Goal: Task Accomplishment & Management: Contribute content

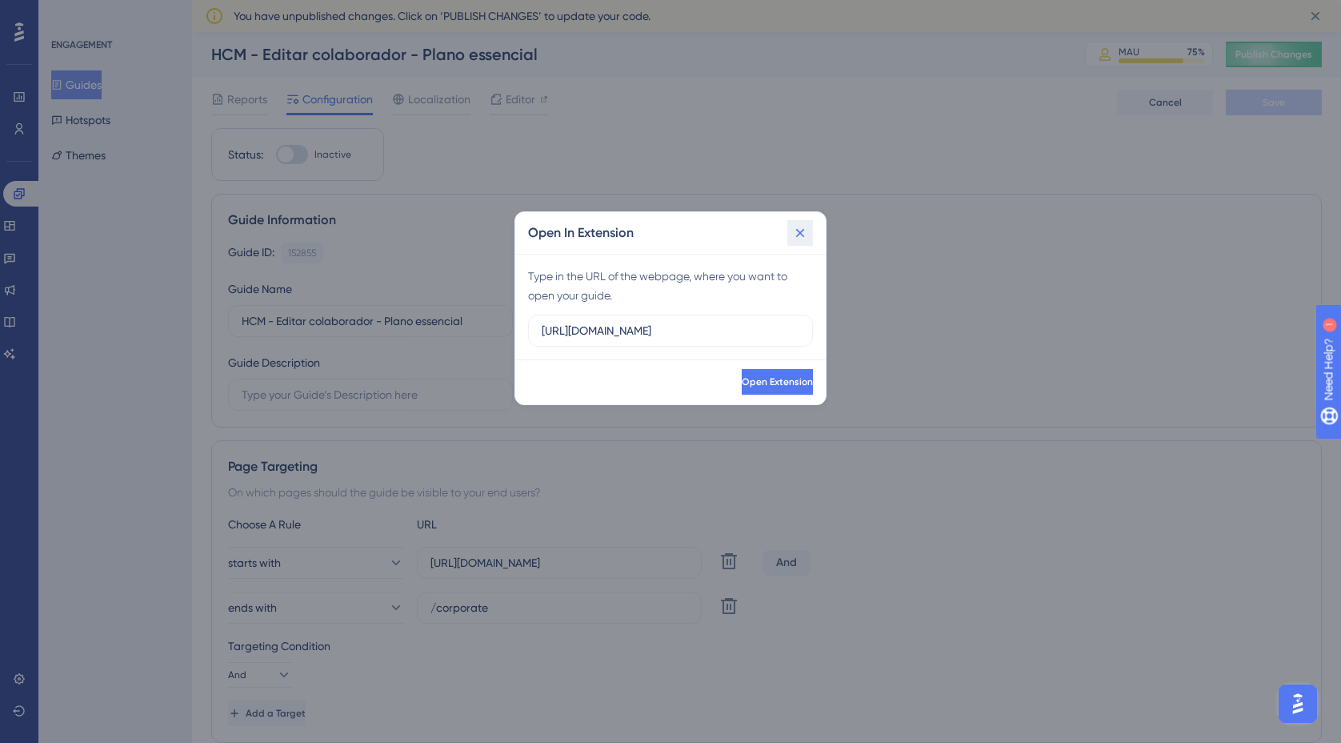
click at [805, 237] on icon at bounding box center [800, 233] width 16 height 16
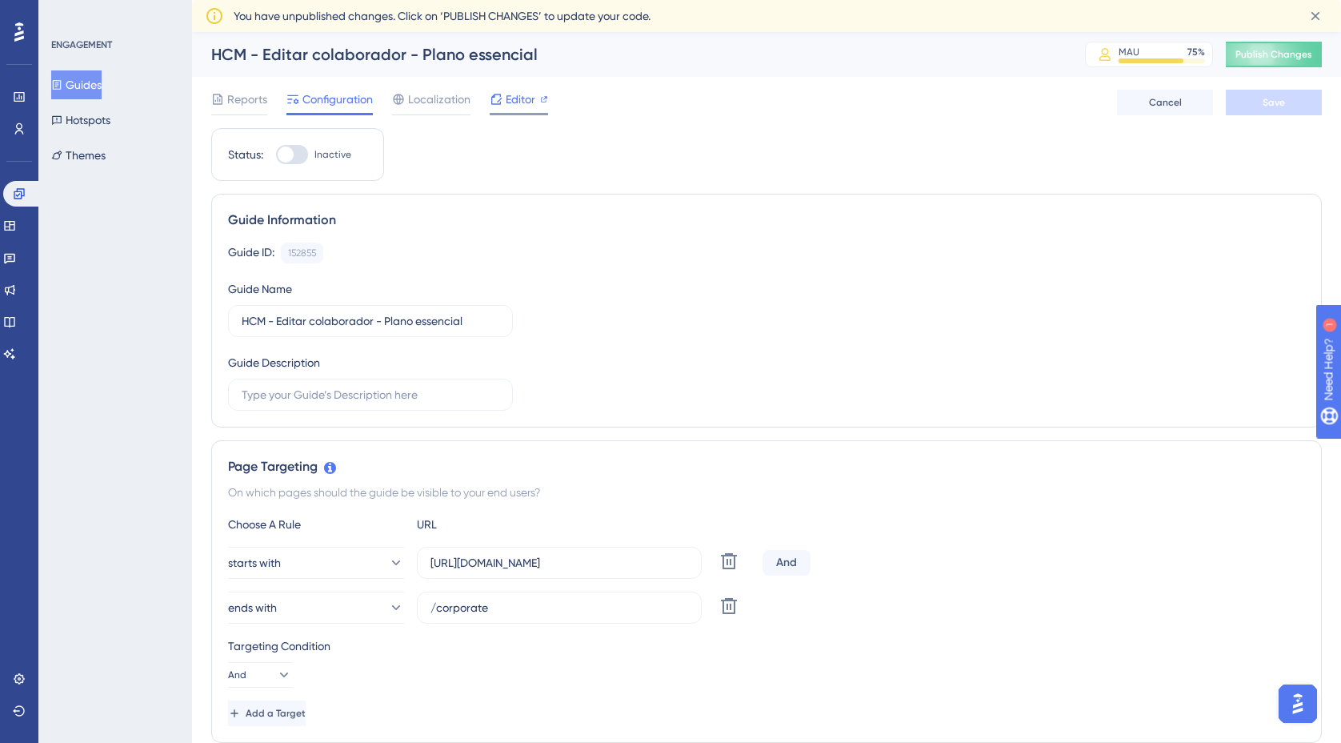
click at [527, 102] on span "Editor" at bounding box center [521, 99] width 30 height 19
click at [91, 90] on button "Guides" at bounding box center [76, 84] width 50 height 29
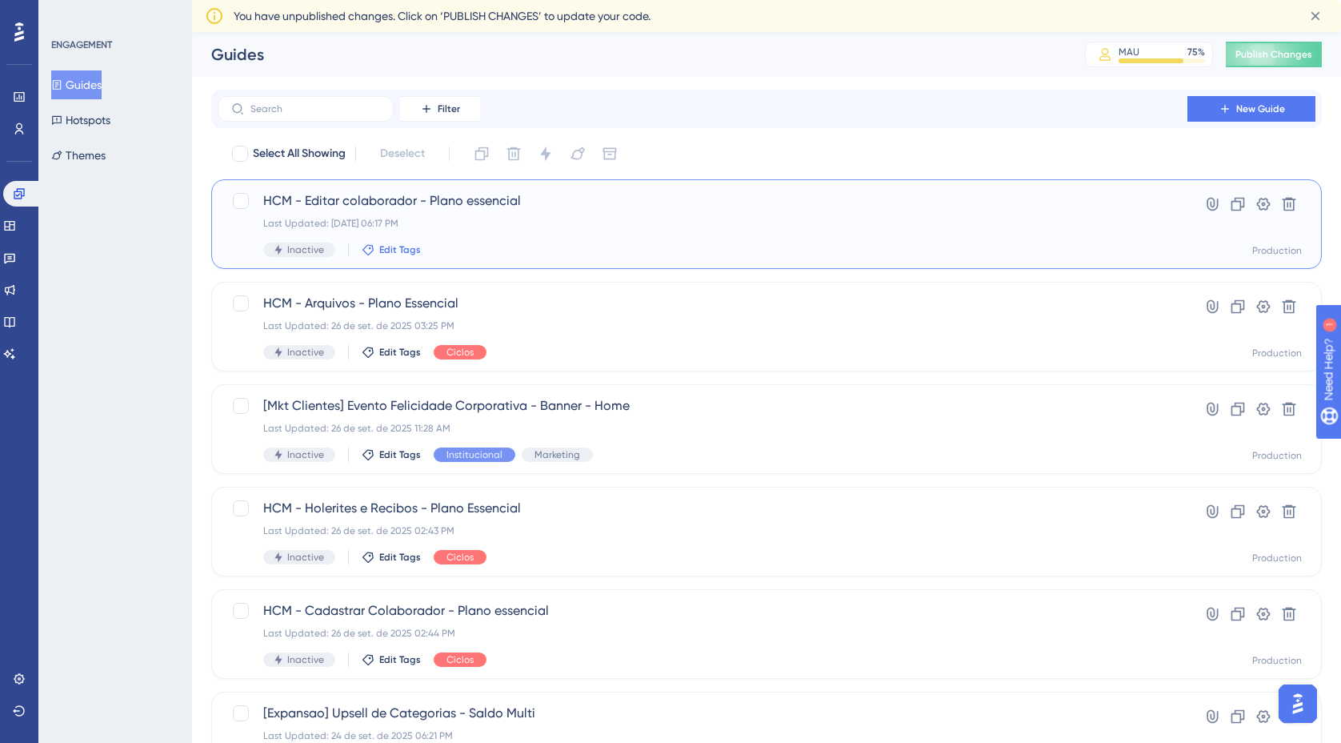
click at [411, 254] on span "Edit Tags" at bounding box center [400, 249] width 42 height 13
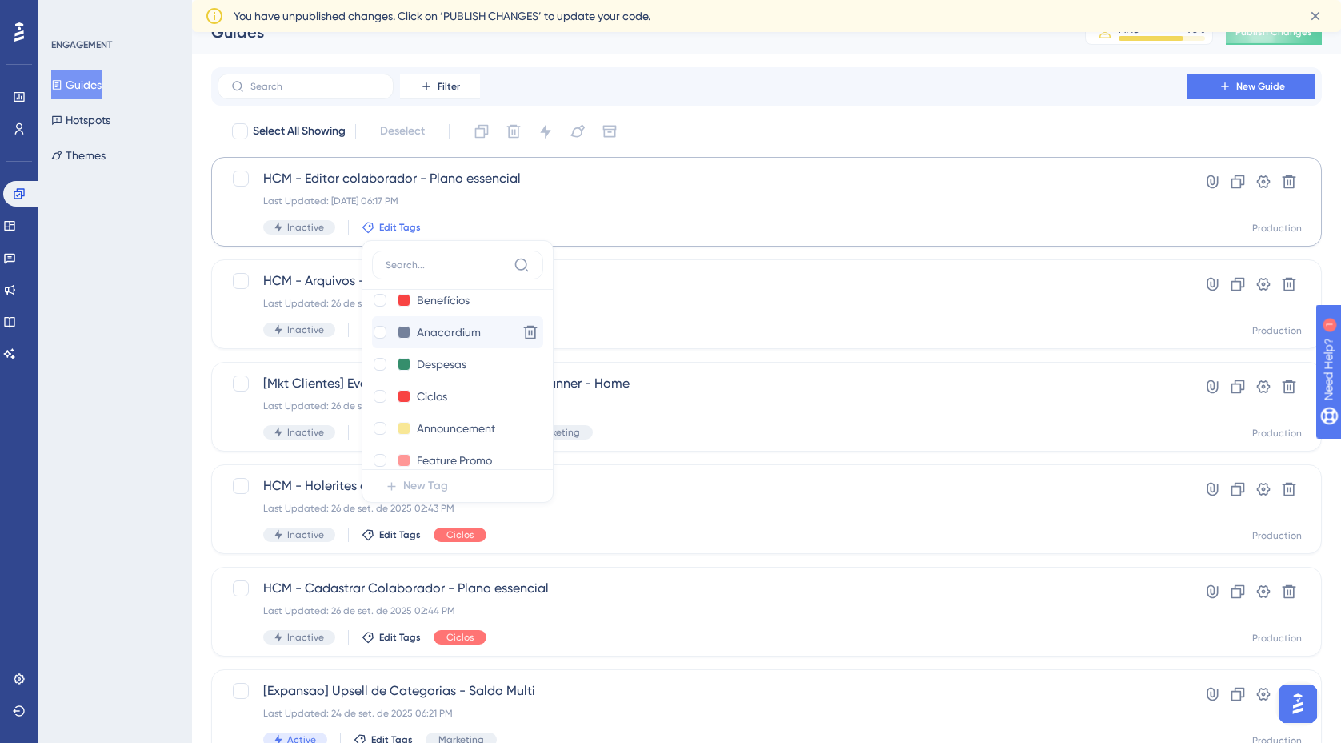
scroll to position [440, 0]
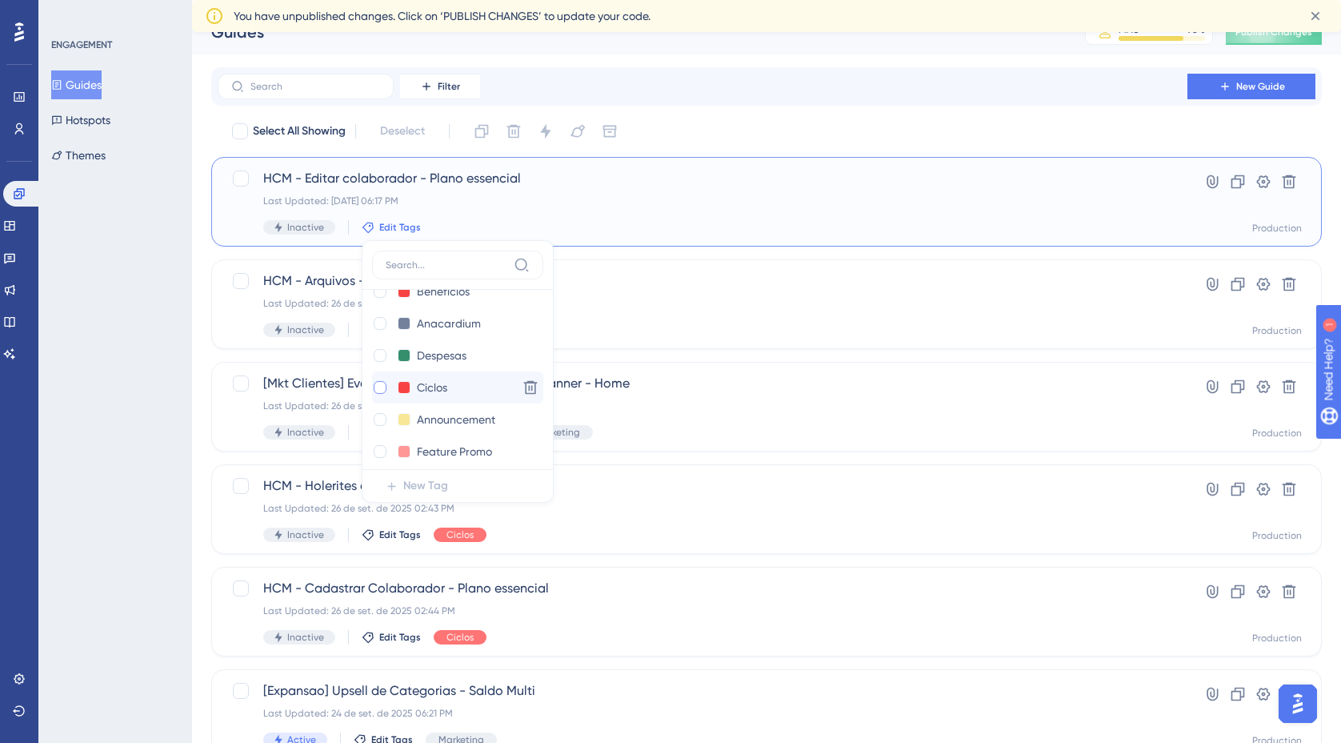
click at [375, 386] on div at bounding box center [380, 387] width 13 height 13
checkbox input "true"
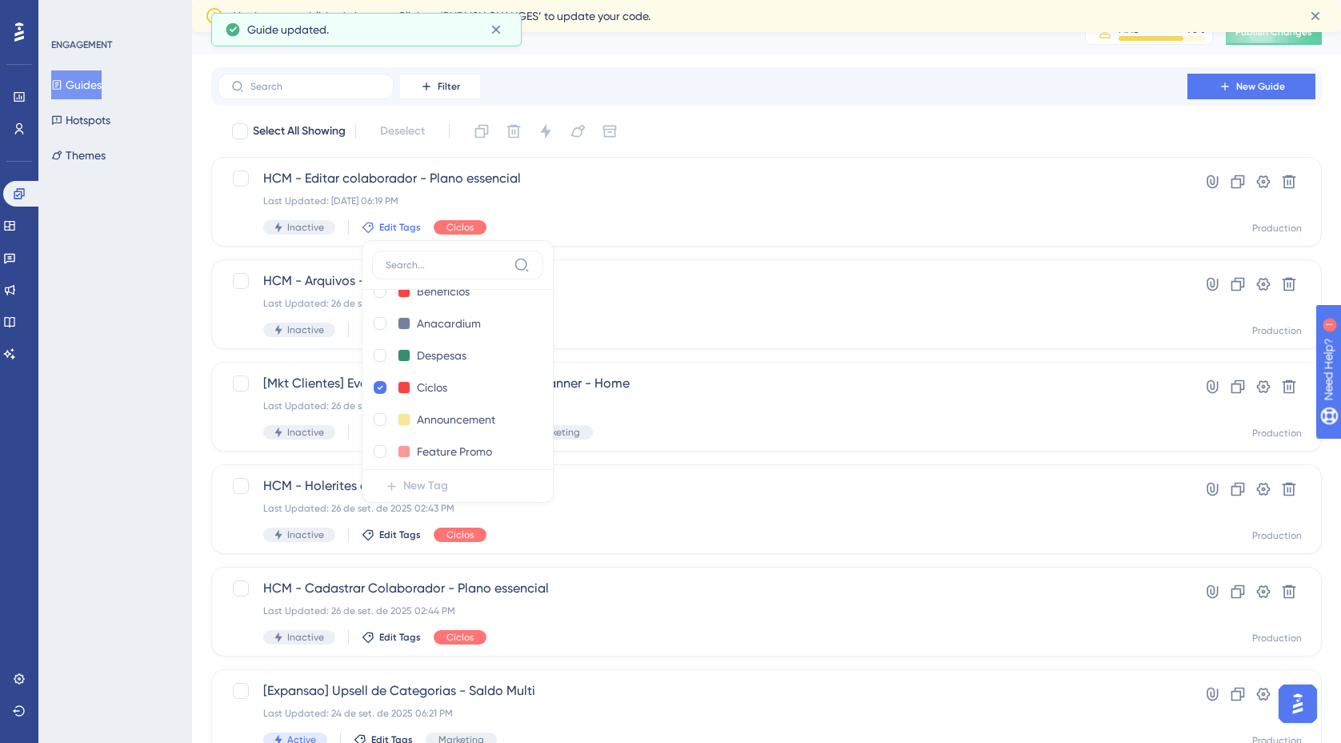
click at [749, 120] on div "Select All Showing Deselect" at bounding box center [776, 131] width 1092 height 26
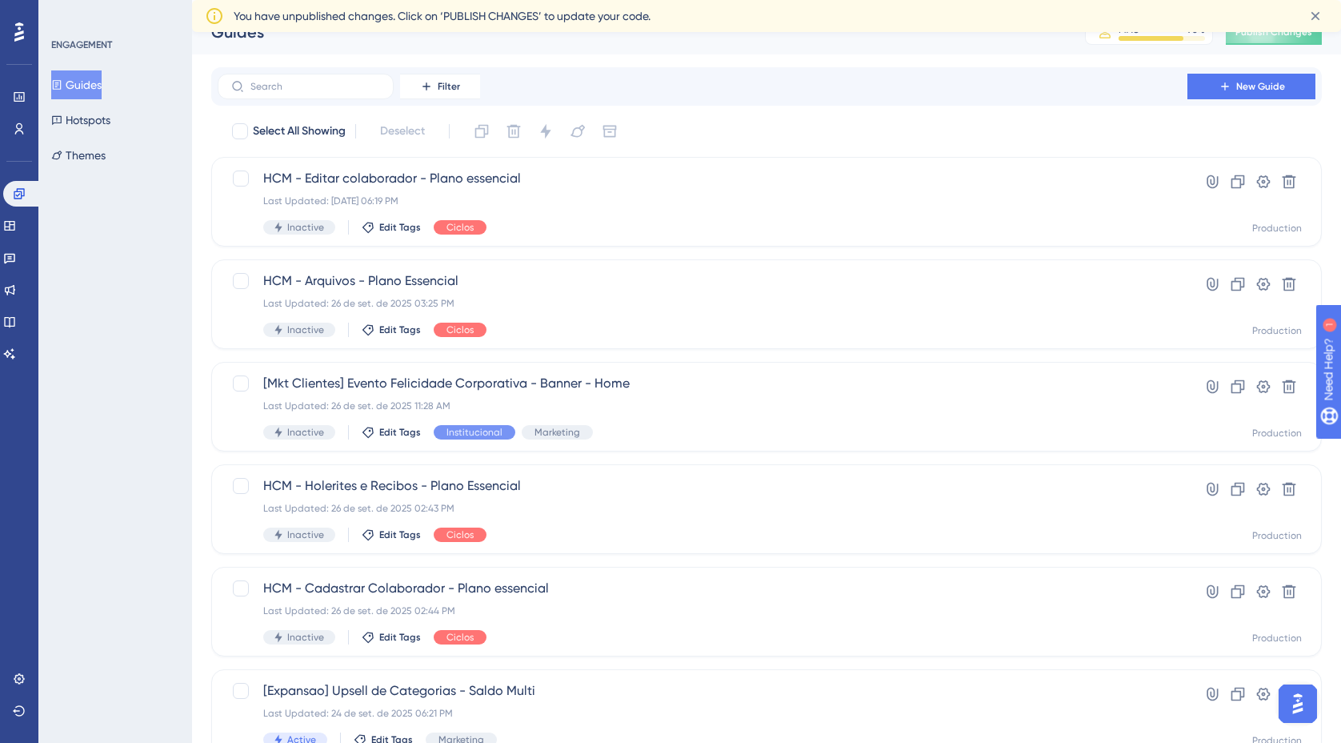
scroll to position [25, 0]
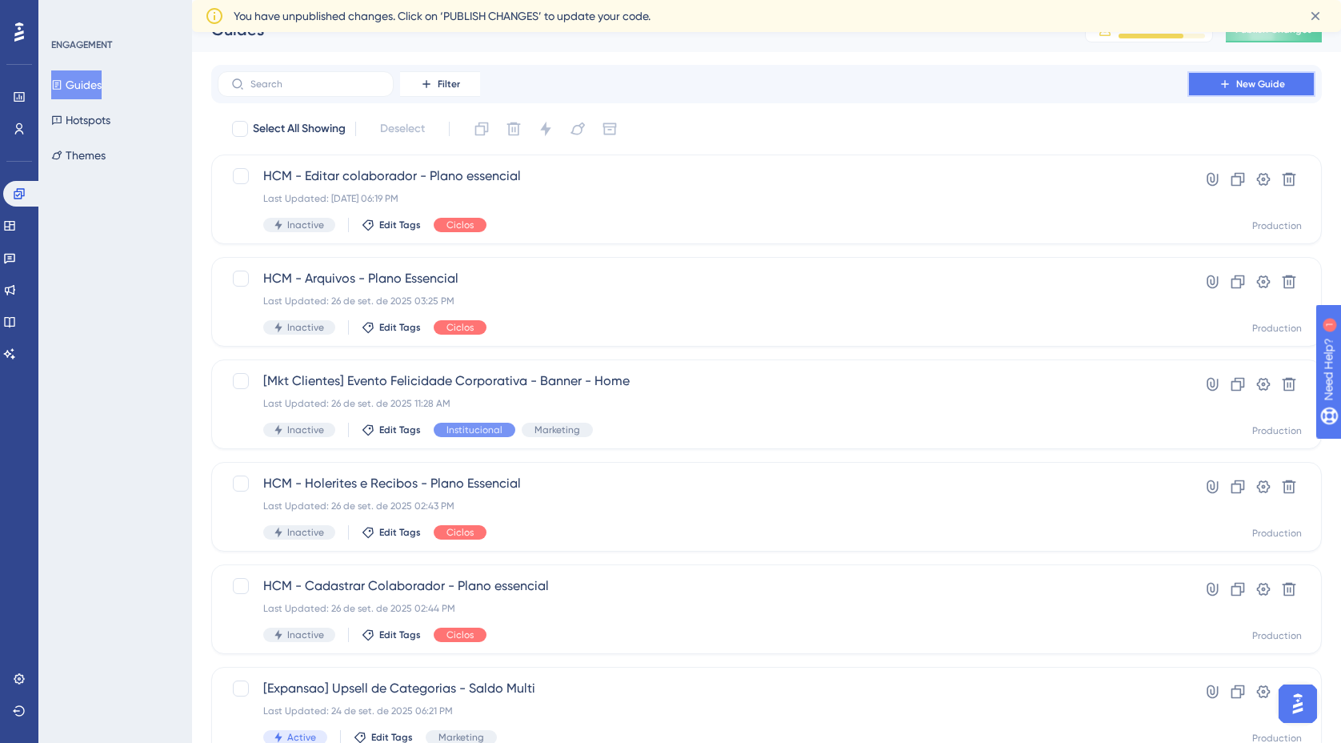
click at [1275, 88] on span "New Guide" at bounding box center [1260, 84] width 49 height 13
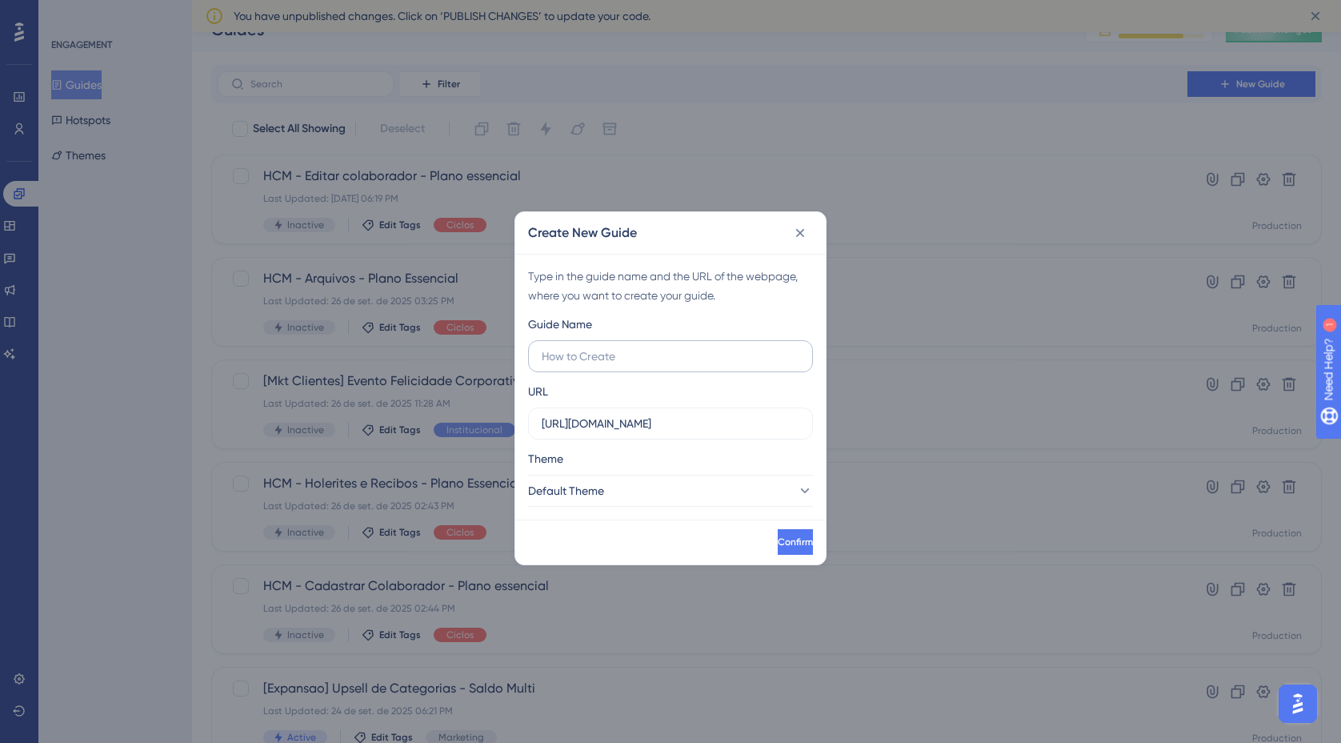
click at [671, 342] on label at bounding box center [670, 356] width 285 height 32
click at [671, 347] on input "text" at bounding box center [671, 356] width 258 height 18
type input "Organograma"
drag, startPoint x: 643, startPoint y: 424, endPoint x: 695, endPoint y: 426, distance: 52.0
click at [643, 424] on input "https://empresa.caju.com.br" at bounding box center [671, 424] width 258 height 18
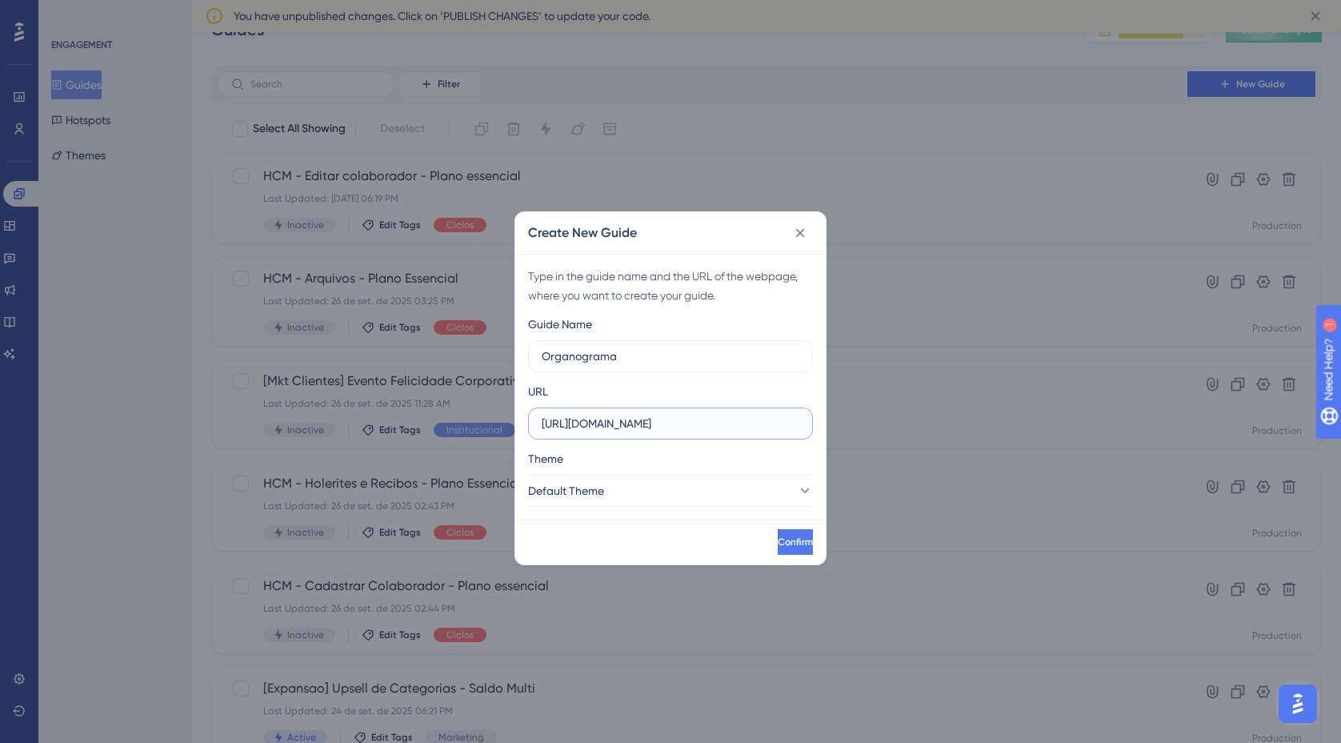
drag, startPoint x: 720, startPoint y: 426, endPoint x: 469, endPoint y: 419, distance: 251.4
click at [469, 419] on div "Create New Guide Type in the guide name and the URL of the webpage, where you w…" at bounding box center [670, 371] width 1341 height 743
paste input "/onboarding/#/organizational"
type input "https://empresa.caju.com.br/onboarding/#/organizational"
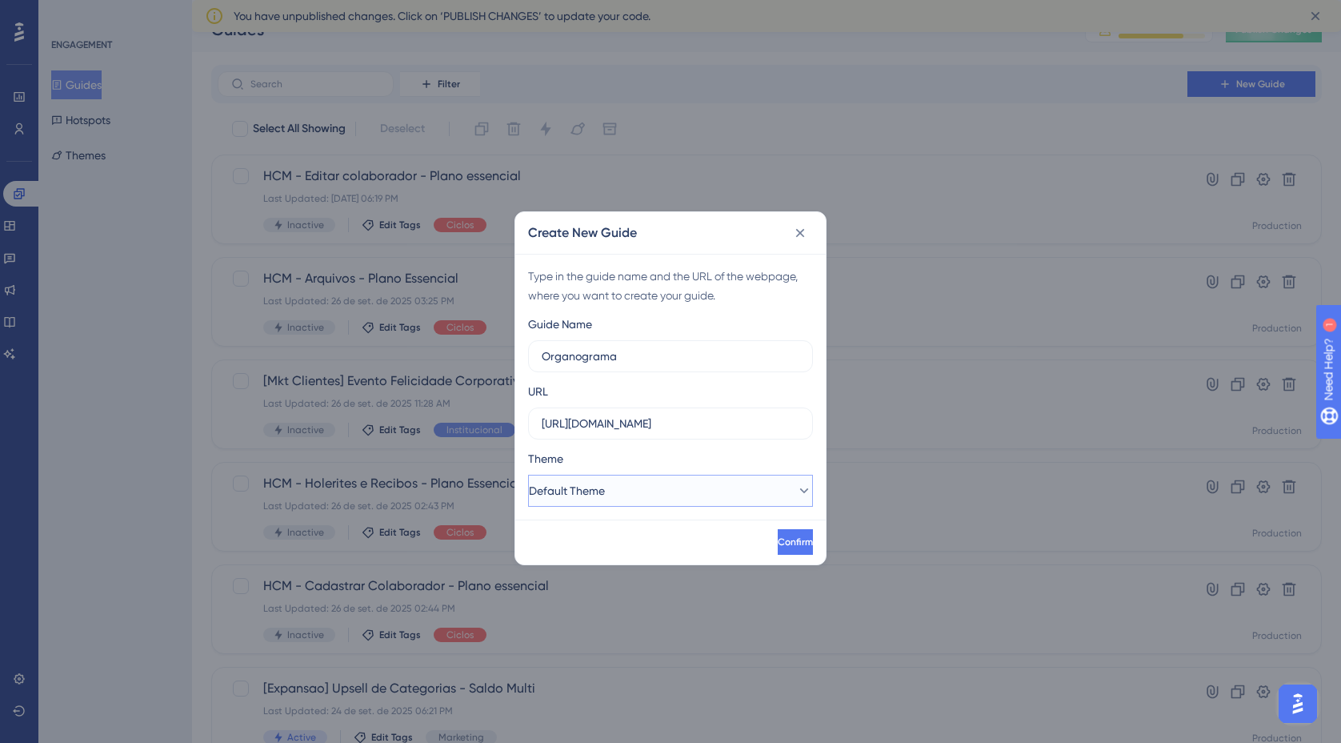
click at [796, 487] on icon at bounding box center [804, 491] width 16 height 16
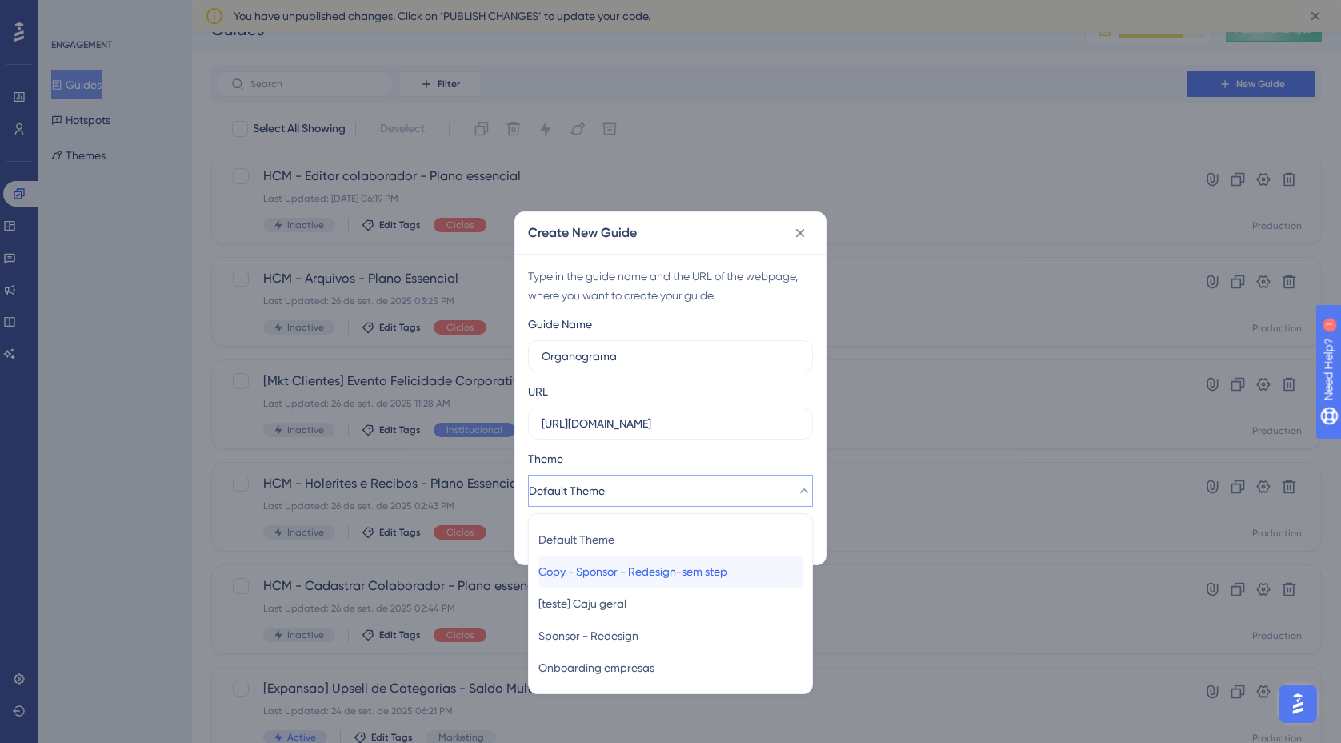
click at [655, 580] on span "Copy - Sponsor - Redesign-sem step" at bounding box center [633, 571] width 189 height 19
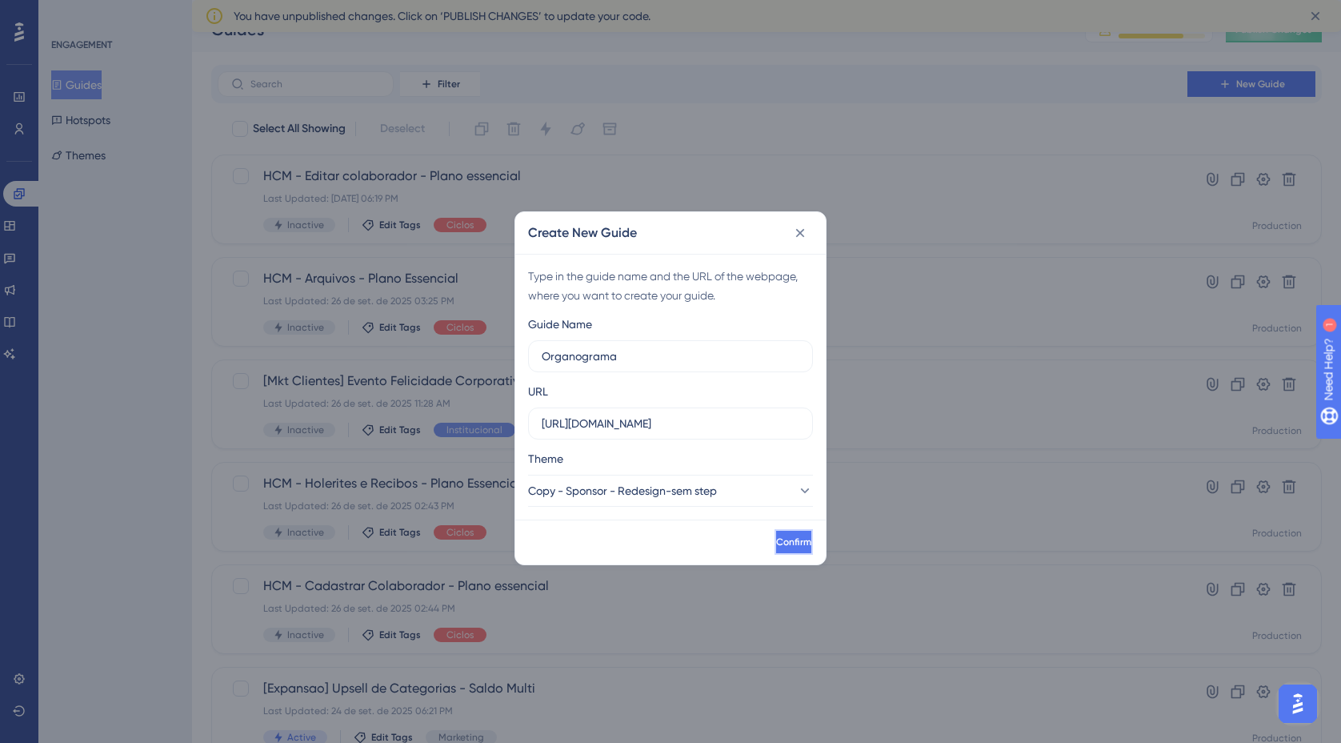
click at [776, 542] on span "Confirm" at bounding box center [793, 541] width 35 height 13
